Goal: Task Accomplishment & Management: Complete application form

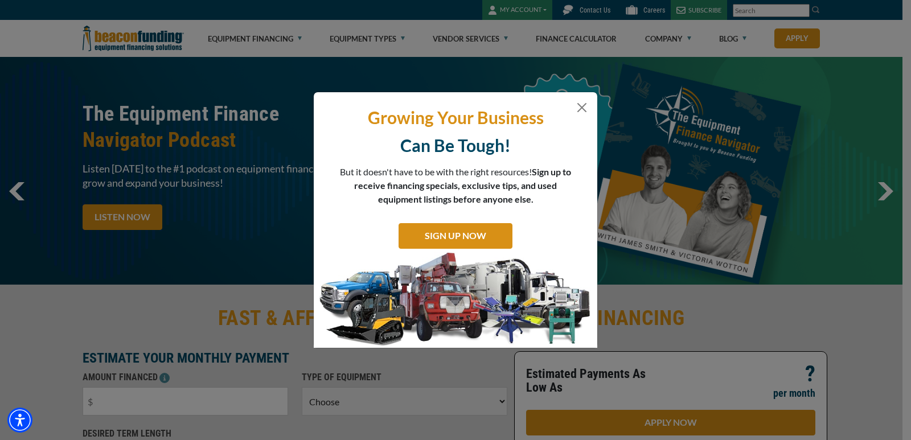
click at [685, 264] on div "Growing Your Business Can Be Tough! But it doesn't have to be with the right re…" at bounding box center [455, 220] width 911 height 440
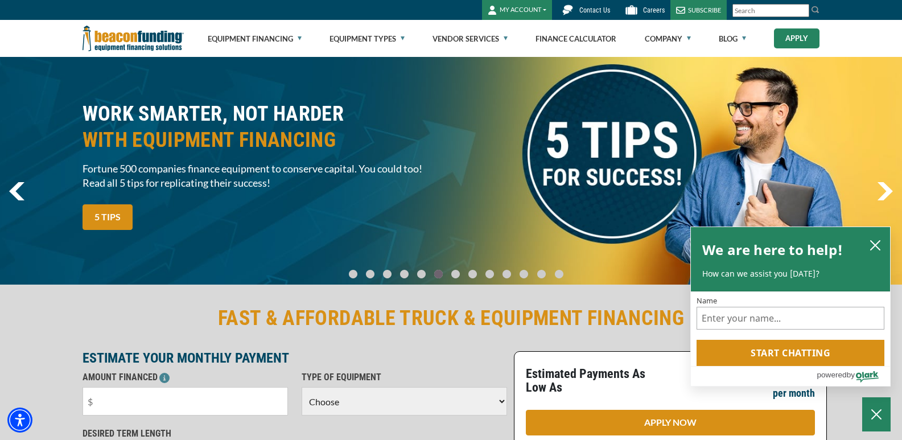
click at [795, 40] on link "Apply" at bounding box center [797, 38] width 46 height 20
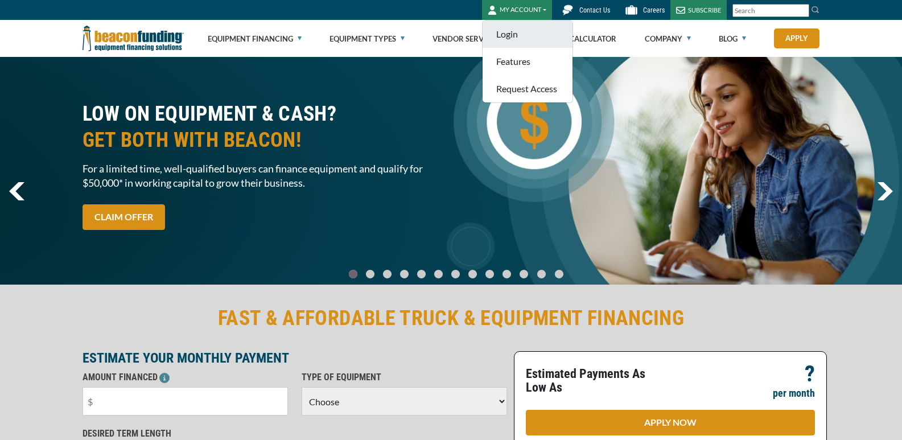
click at [516, 35] on link "Login" at bounding box center [528, 33] width 90 height 27
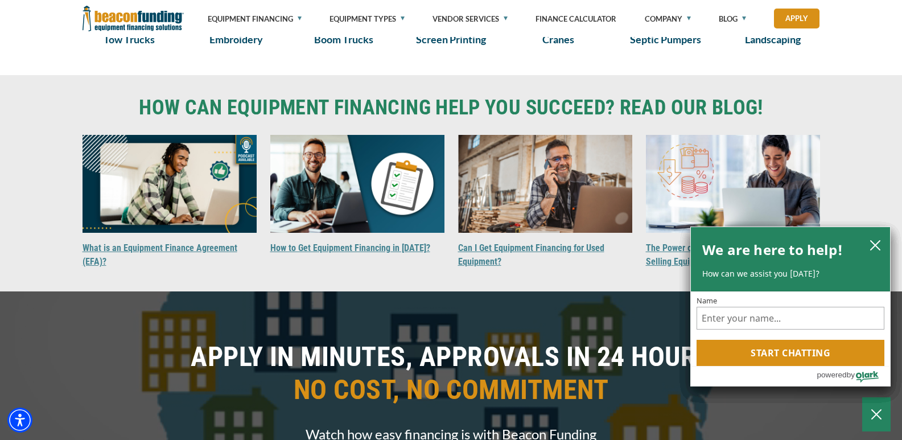
scroll to position [1036, 0]
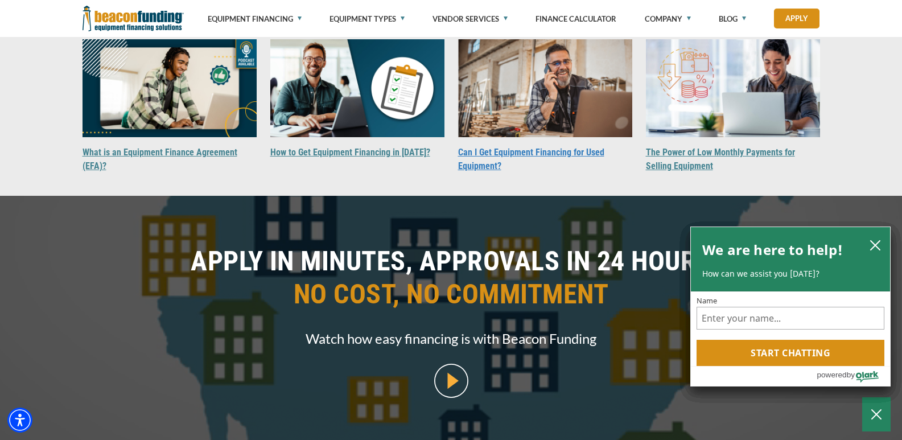
click at [529, 171] on link "Can I Get Equipment Financing for Used Equipment?" at bounding box center [531, 159] width 146 height 24
